Goal: Task Accomplishment & Management: Manage account settings

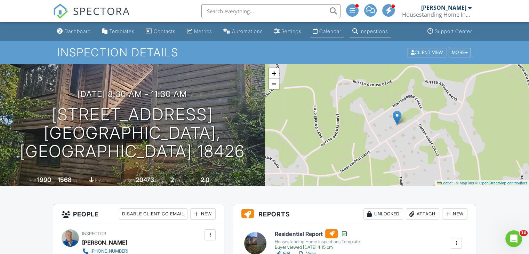
click at [341, 31] on div "Calendar" at bounding box center [330, 31] width 22 height 6
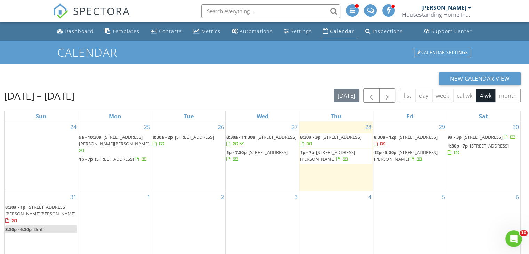
click at [349, 157] on span "1p - 7p 1860 Ravnikar Rd, Forest City 18421" at bounding box center [336, 156] width 72 height 14
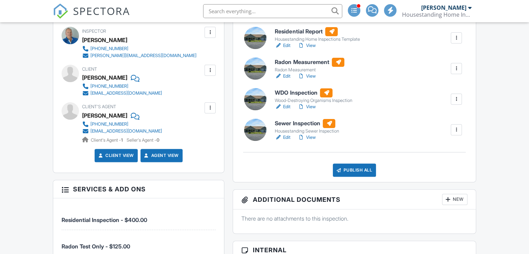
scroll to position [202, 0]
click at [285, 139] on link "Edit" at bounding box center [283, 137] width 16 height 7
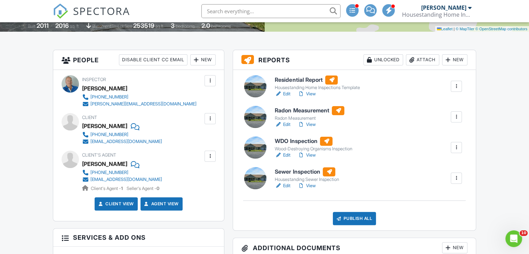
scroll to position [156, 0]
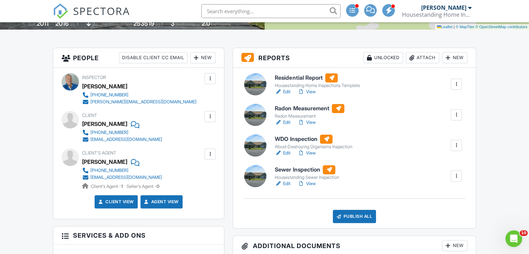
click at [286, 184] on link "Edit" at bounding box center [283, 183] width 16 height 7
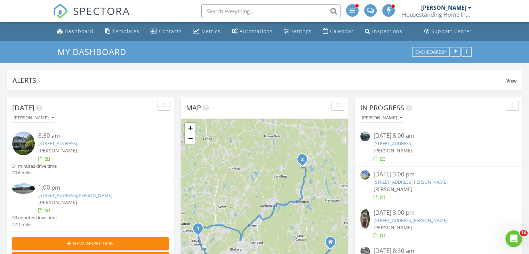
click at [77, 143] on link "525 N Abington Rd, Clarks Green, PA 18411" at bounding box center [57, 143] width 39 height 6
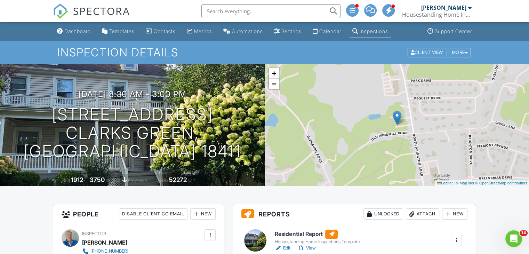
click at [332, 33] on div "Calendar" at bounding box center [330, 31] width 22 height 6
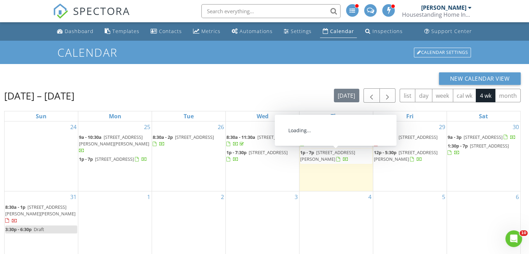
click at [340, 153] on span "1860 Ravnikar Rd, Forest City 18421" at bounding box center [327, 155] width 55 height 13
